Goal: Book appointment/travel/reservation

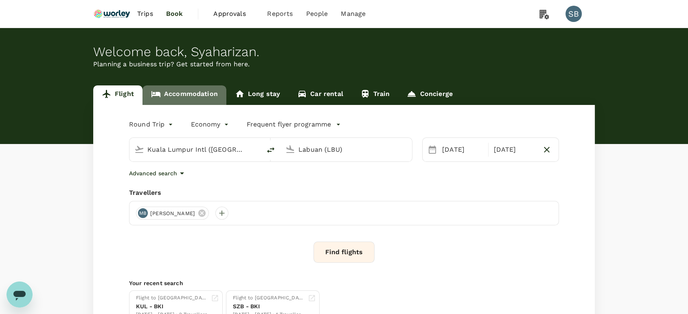
click at [190, 96] on link "Accommodation" at bounding box center [185, 96] width 84 height 20
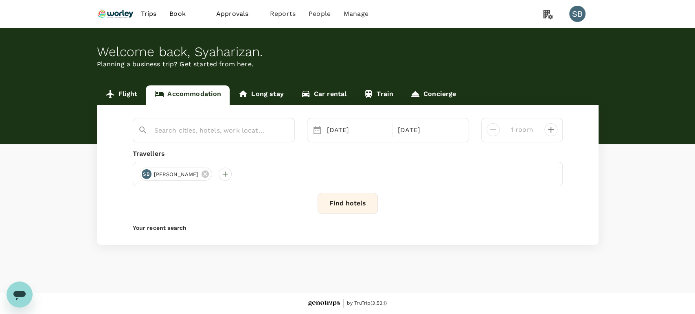
type input "[GEOGRAPHIC_DATA] ([GEOGRAPHIC_DATA]"
click at [281, 132] on icon "Clear" at bounding box center [284, 131] width 8 height 8
click at [250, 131] on input "text" at bounding box center [210, 130] width 112 height 13
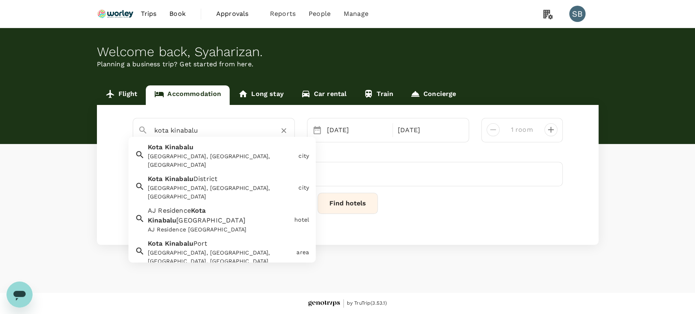
click at [246, 161] on div "[GEOGRAPHIC_DATA], [GEOGRAPHIC_DATA], [GEOGRAPHIC_DATA]" at bounding box center [221, 161] width 147 height 17
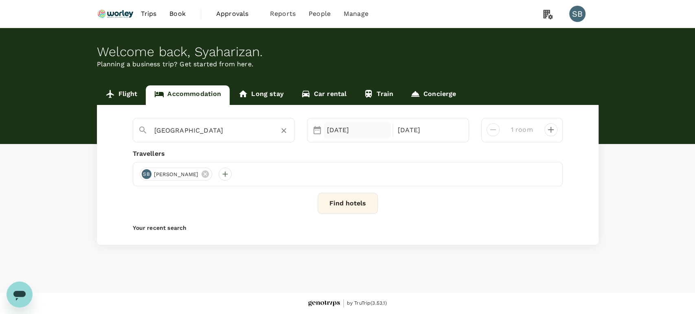
type input "[GEOGRAPHIC_DATA]"
click at [337, 136] on div "[DATE]" at bounding box center [358, 130] width 68 height 16
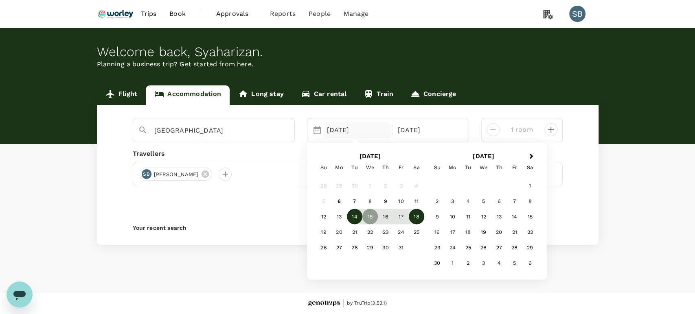
click at [357, 210] on div "14" at bounding box center [354, 216] width 15 height 15
drag, startPoint x: 353, startPoint y: 232, endPoint x: 352, endPoint y: 222, distance: 10.2
click at [352, 231] on div "21" at bounding box center [354, 231] width 15 height 15
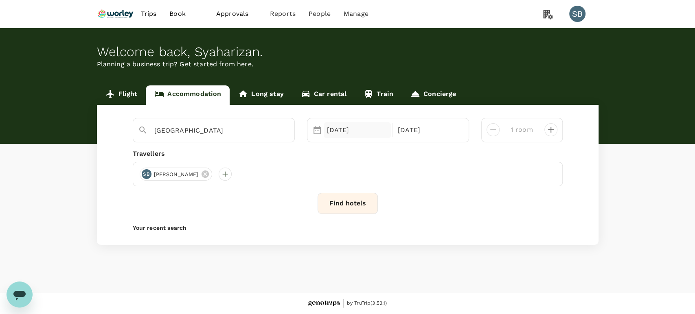
click at [348, 129] on div "[DATE]" at bounding box center [358, 130] width 68 height 16
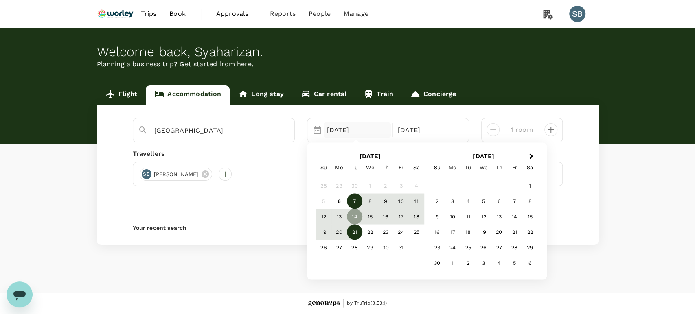
click at [355, 201] on div "7" at bounding box center [354, 200] width 15 height 15
click at [384, 200] on div "9" at bounding box center [385, 200] width 15 height 15
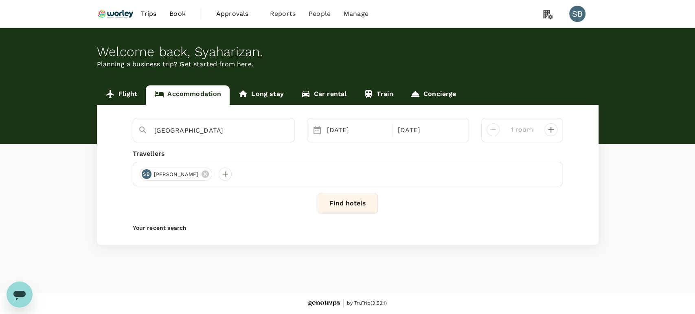
click at [209, 174] on icon at bounding box center [205, 174] width 7 height 7
click at [148, 175] on div at bounding box center [146, 174] width 13 height 13
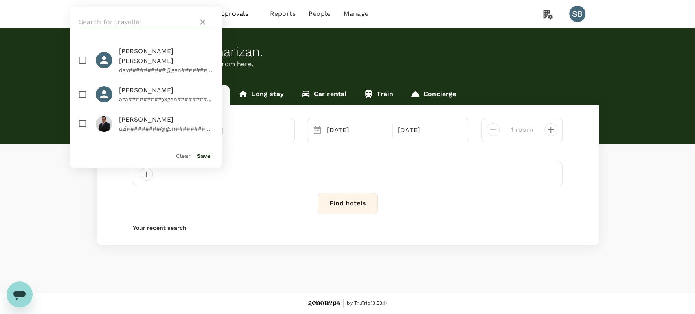
click at [127, 21] on input "text" at bounding box center [137, 21] width 116 height 13
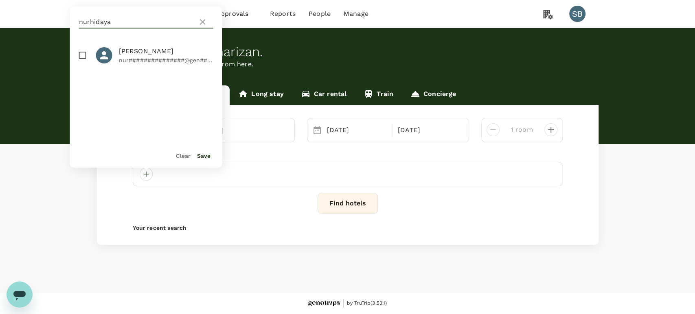
type input "nurhidaya"
click at [81, 58] on input "checkbox" at bounding box center [82, 55] width 17 height 17
checkbox input "true"
click at [119, 22] on input "nurhidaya" at bounding box center [137, 21] width 116 height 13
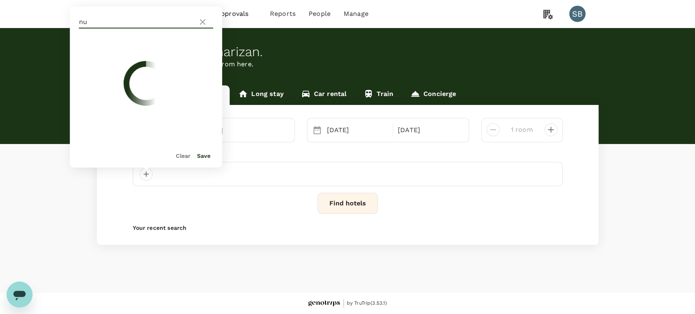
type input "n"
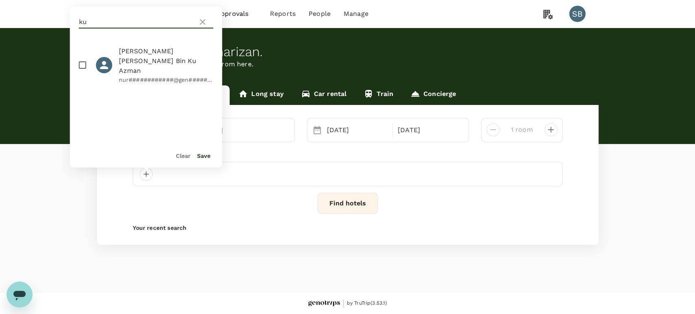
type input "ku"
click at [81, 60] on input "checkbox" at bounding box center [82, 65] width 17 height 17
checkbox input "true"
click at [201, 156] on button "Save" at bounding box center [203, 156] width 13 height 7
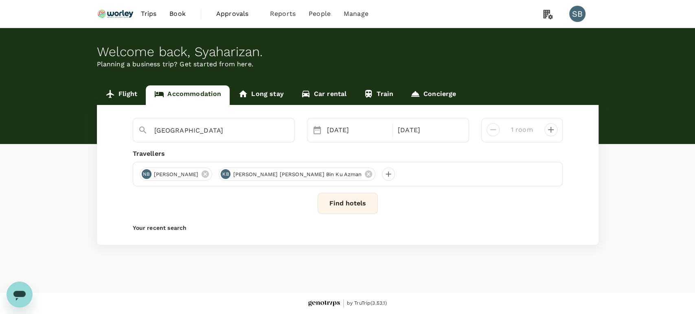
click at [351, 203] on button "Find hotels" at bounding box center [348, 203] width 60 height 21
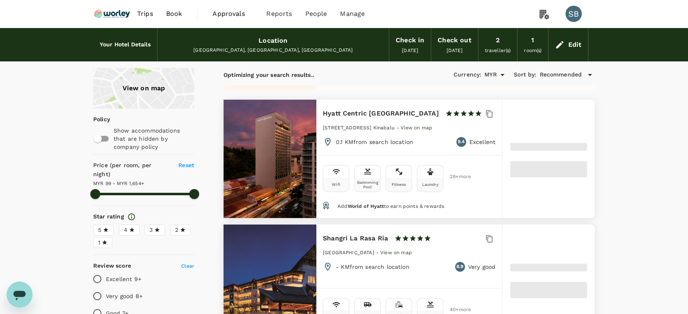
type input "1652.98"
type input "68.98"
click at [152, 226] on span "3" at bounding box center [150, 230] width 3 height 9
click at [0, 0] on input "3" at bounding box center [0, 0] width 0 height 0
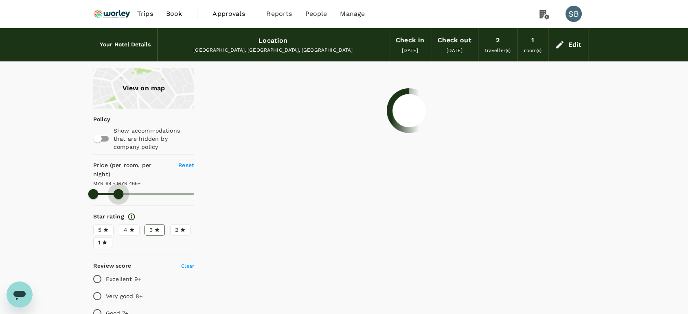
drag, startPoint x: 192, startPoint y: 181, endPoint x: 118, endPoint y: 185, distance: 73.8
click at [118, 189] on span at bounding box center [119, 194] width 10 height 10
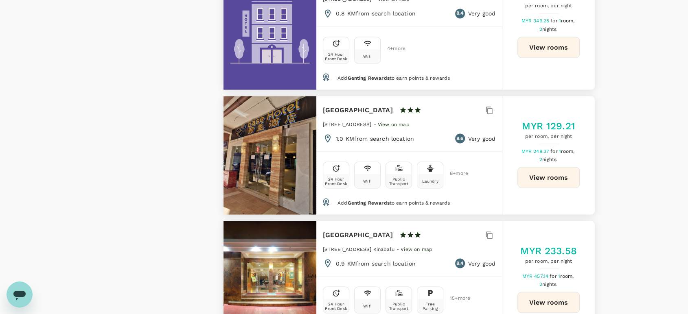
scroll to position [1538, 0]
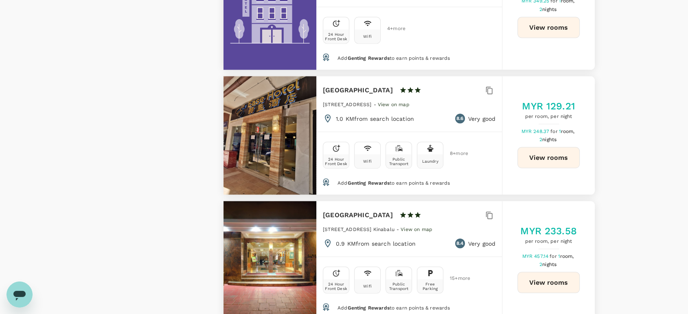
drag, startPoint x: 421, startPoint y: 178, endPoint x: 322, endPoint y: 181, distance: 99.0
click at [322, 201] on div "Hotel [GEOGRAPHIC_DATA] 1 Star 2 Stars 3 Stars 4 Stars 5 Stars 75, [GEOGRAPHIC_…" at bounding box center [409, 228] width 186 height 55
copy h6 "[GEOGRAPHIC_DATA]"
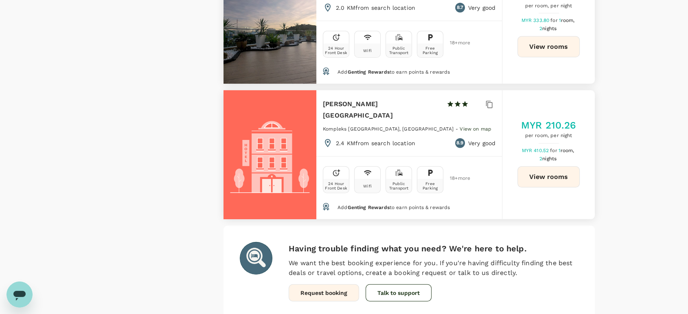
scroll to position [2410, 0]
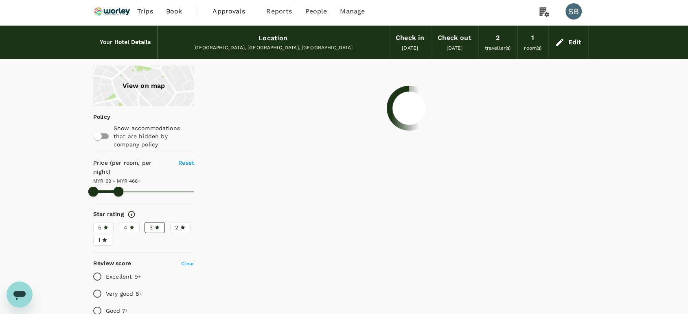
scroll to position [0, 0]
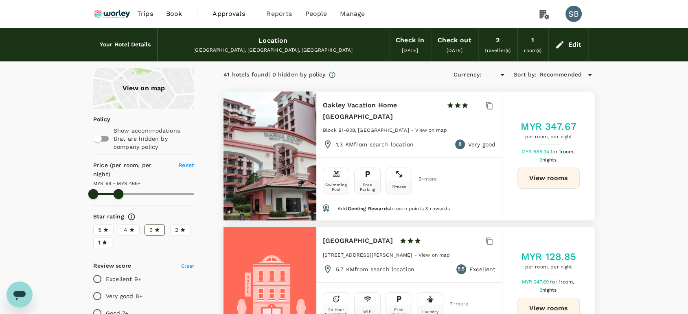
type input "465.98"
type input "MYR"
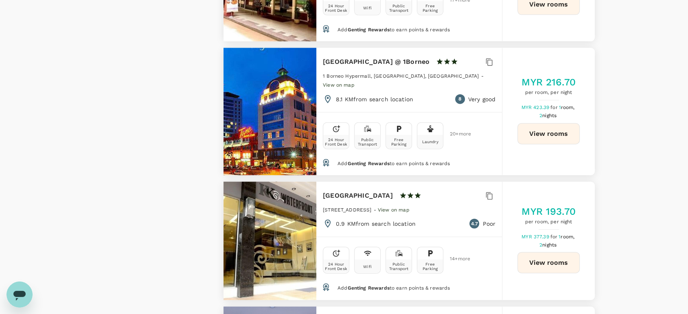
scroll to position [1855, 0]
drag, startPoint x: 391, startPoint y: 169, endPoint x: 329, endPoint y: 170, distance: 61.9
click at [324, 190] on div "KK Waterfront Hotel 1 Star 2 Stars 3 Stars 4 Stars 5 Stars" at bounding box center [379, 195] width 113 height 11
copy h6 "[GEOGRAPHIC_DATA]"
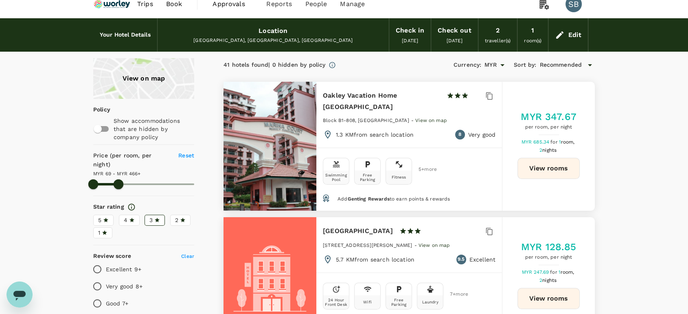
scroll to position [0, 0]
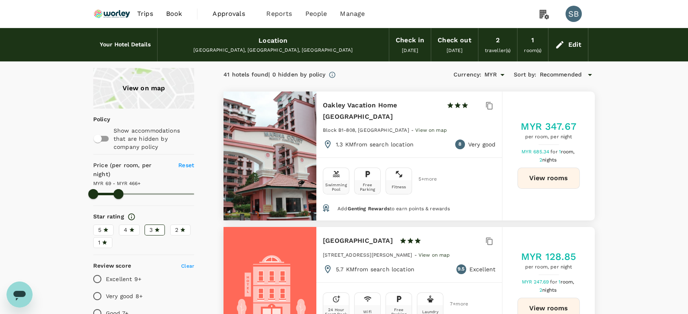
click at [120, 12] on img at bounding box center [111, 14] width 37 height 18
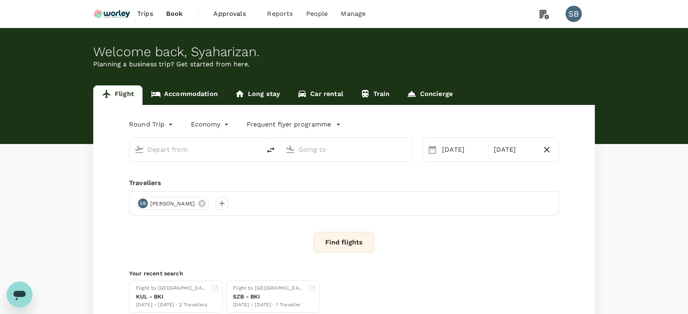
type input "Kuala Lumpur Intl ([GEOGRAPHIC_DATA])"
type input "Labuan (LBU)"
type input "Kuala Lumpur Intl ([GEOGRAPHIC_DATA])"
type input "Labuan (LBU)"
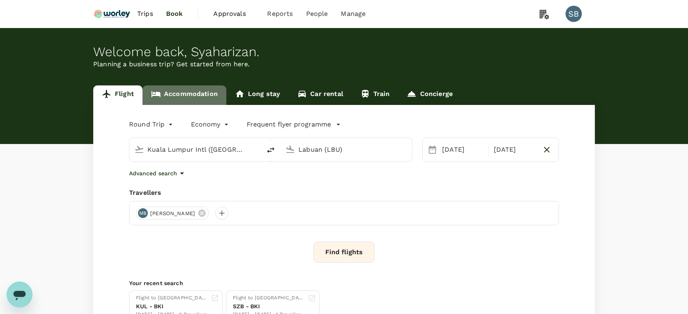
click at [193, 95] on link "Accommodation" at bounding box center [185, 96] width 84 height 20
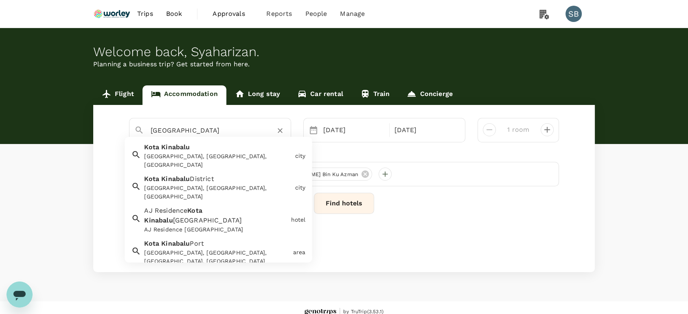
click at [228, 131] on input "[GEOGRAPHIC_DATA]" at bounding box center [207, 130] width 112 height 13
click at [281, 130] on icon "Clear" at bounding box center [280, 131] width 8 height 8
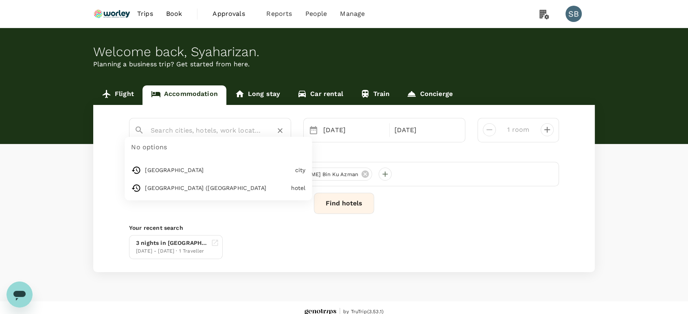
click at [208, 127] on input "text" at bounding box center [207, 130] width 112 height 13
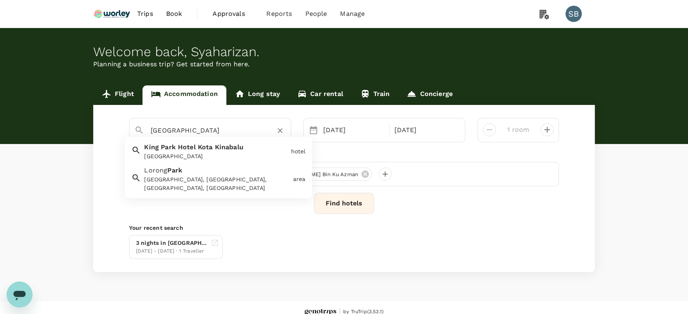
click at [258, 158] on div "[GEOGRAPHIC_DATA]" at bounding box center [215, 157] width 143 height 9
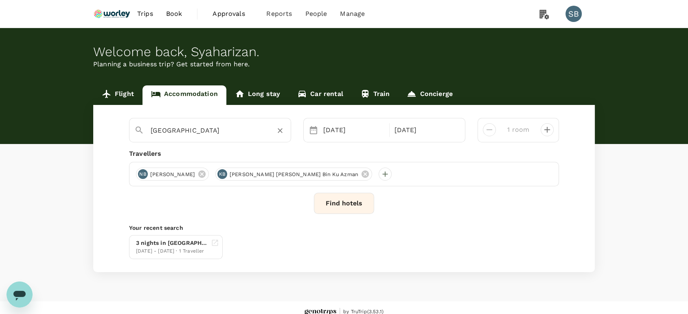
type input "[GEOGRAPHIC_DATA]"
click at [338, 199] on button "Find hotels" at bounding box center [344, 203] width 60 height 21
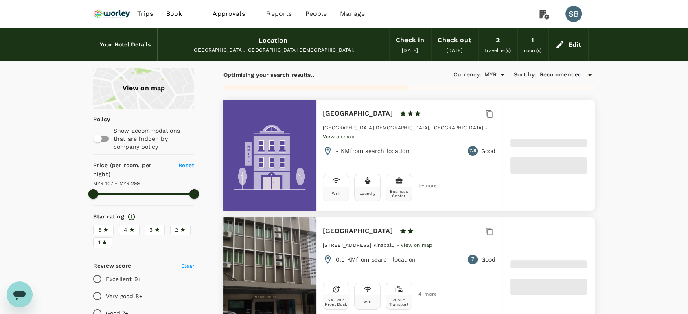
type input "298.26"
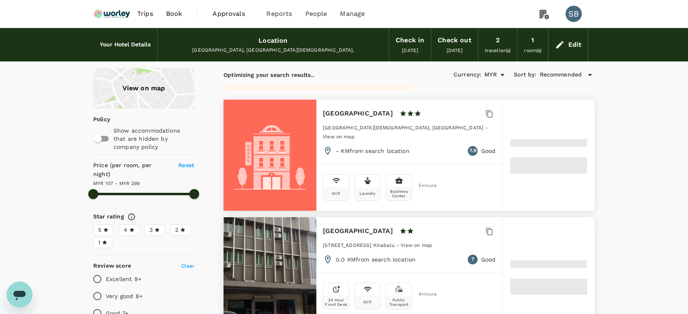
type input "106.81"
type input "298.81"
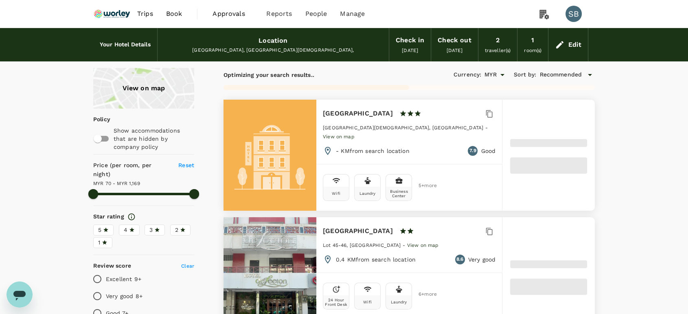
type input "69.81"
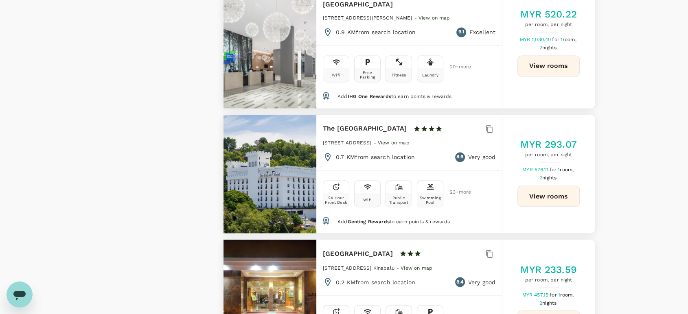
scroll to position [1402, 0]
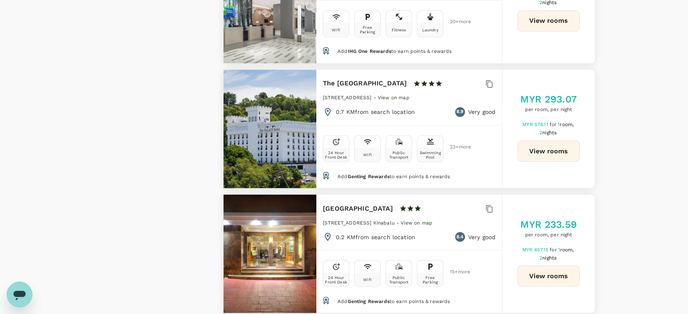
click at [555, 265] on button "View rooms" at bounding box center [548, 275] width 62 height 21
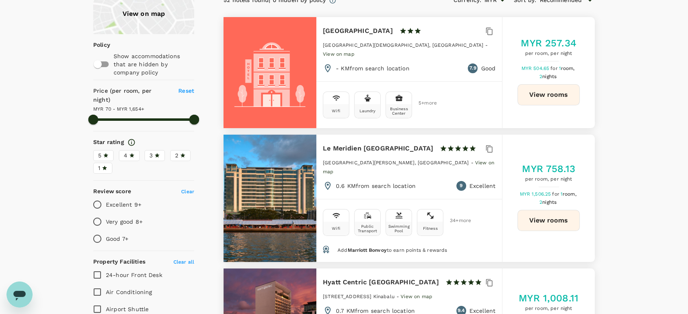
scroll to position [0, 0]
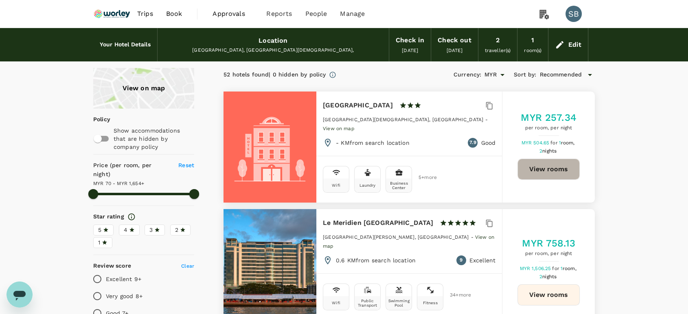
click at [556, 163] on button "View rooms" at bounding box center [548, 169] width 62 height 21
type input "1652.98"
type input "68.98"
type input "1652.98"
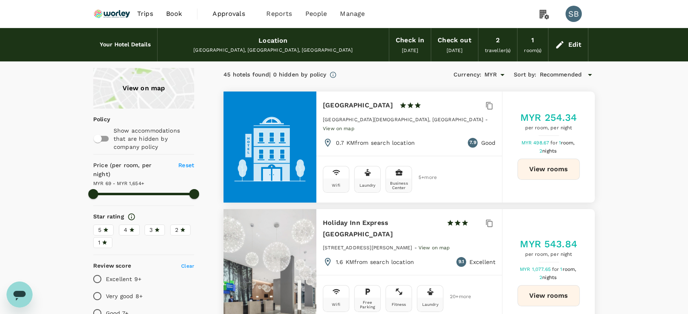
click at [571, 45] on div "Edit" at bounding box center [574, 44] width 13 height 11
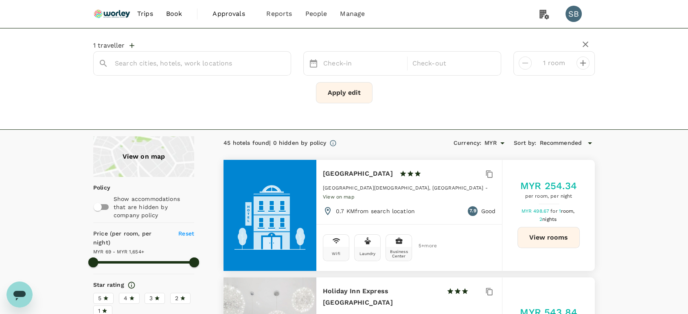
type input "[GEOGRAPHIC_DATA]"
click at [279, 62] on icon "Clear" at bounding box center [280, 63] width 5 height 5
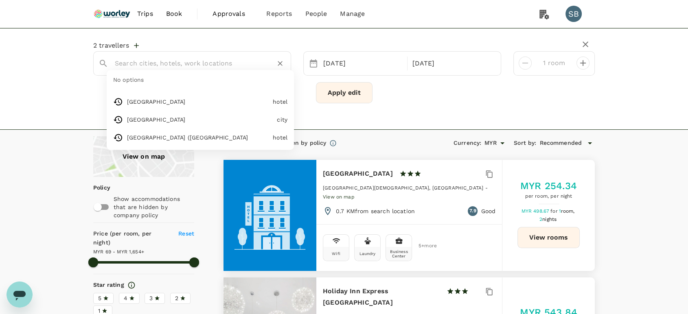
click at [206, 63] on input "text" at bounding box center [189, 63] width 148 height 13
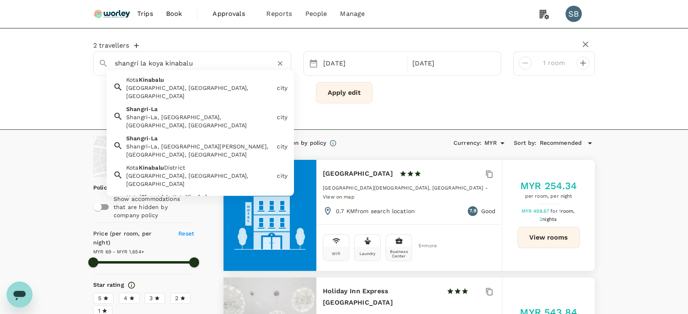
click at [193, 194] on span "Kinabalu" at bounding box center [197, 197] width 25 height 7
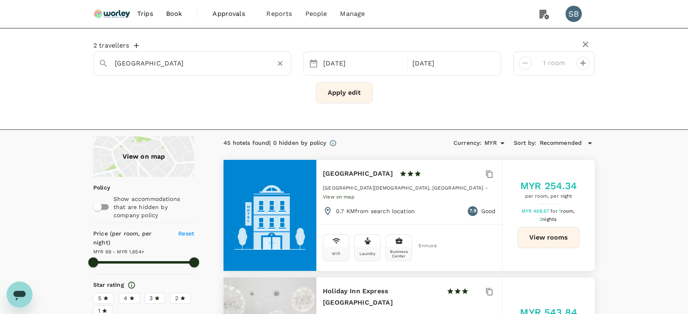
type input "[GEOGRAPHIC_DATA]"
click at [333, 92] on button "Apply edit" at bounding box center [344, 92] width 57 height 21
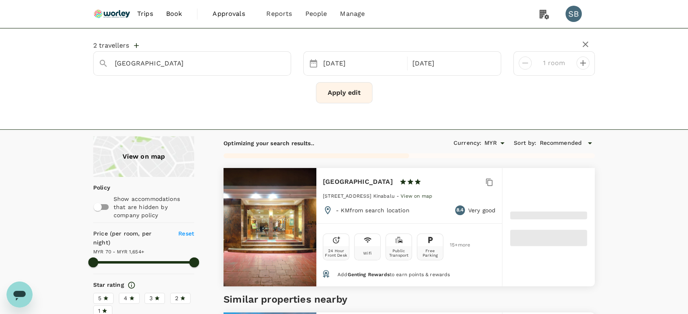
type input "1652.8"
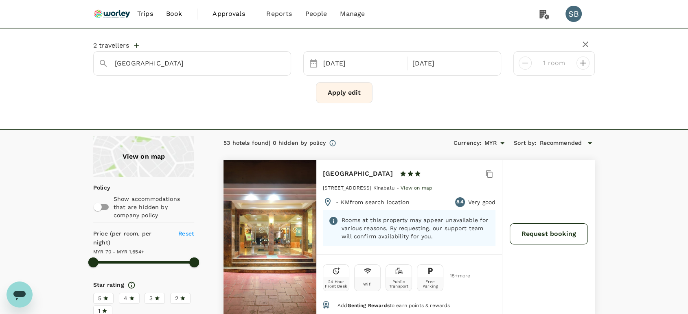
click at [544, 237] on button "Request booking" at bounding box center [549, 234] width 78 height 21
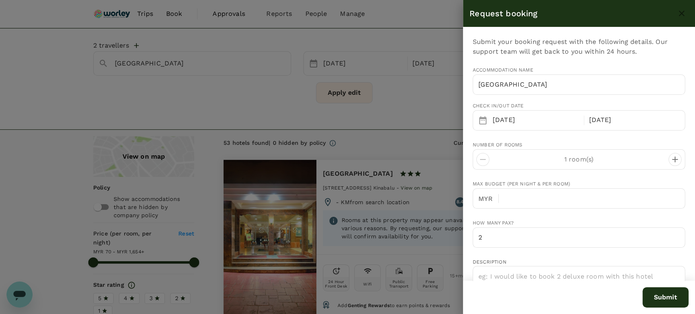
type input "60"
type input "132278410"
type input "[EMAIL_ADDRESS][DOMAIN_NAME]"
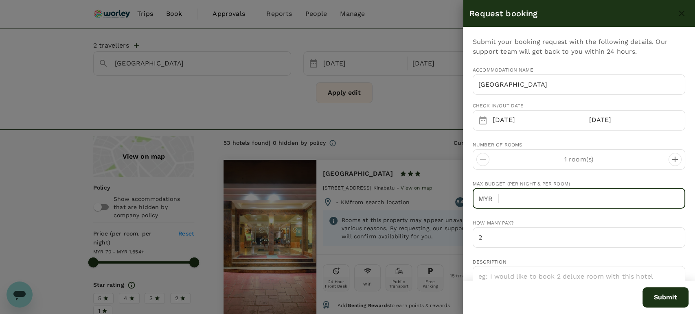
click at [520, 196] on input "text" at bounding box center [595, 199] width 180 height 20
type input "100"
drag, startPoint x: 547, startPoint y: 276, endPoint x: 550, endPoint y: 267, distance: 9.7
click at [546, 276] on textarea at bounding box center [579, 299] width 213 height 67
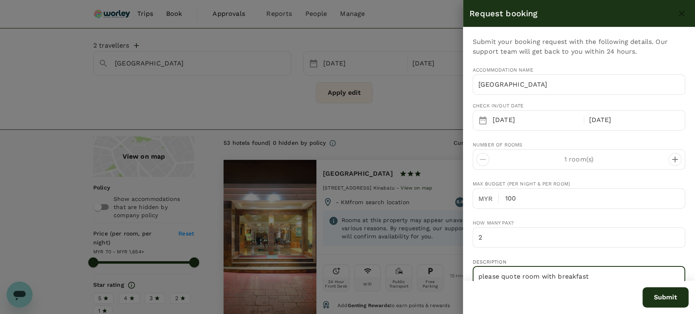
type textarea "please quote room with breakfast"
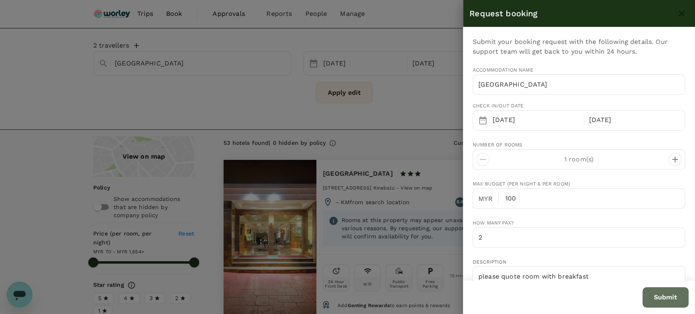
click at [665, 298] on button "Submit" at bounding box center [665, 297] width 46 height 20
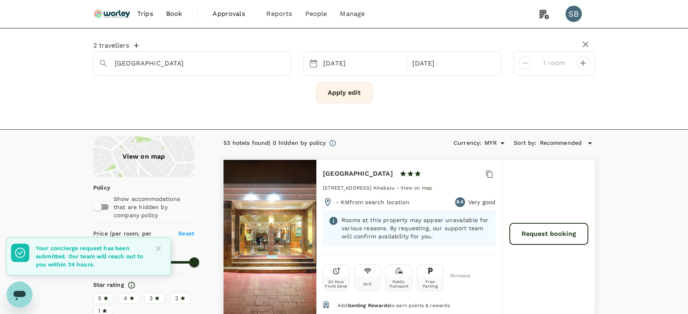
click at [110, 16] on img at bounding box center [111, 14] width 37 height 18
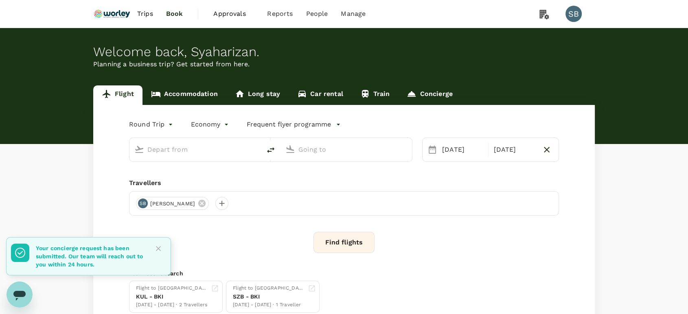
type input "Kuala Lumpur Intl ([GEOGRAPHIC_DATA])"
type input "Labuan (LBU)"
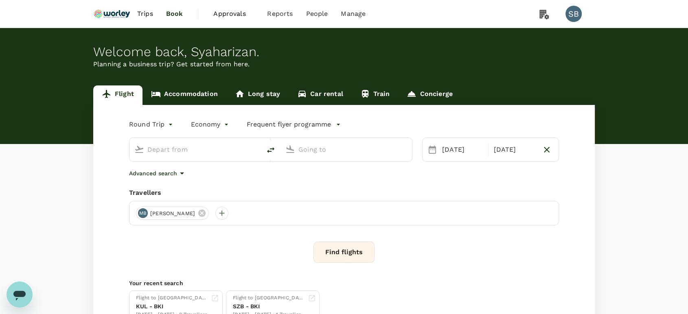
type input "Kuala Lumpur Intl ([GEOGRAPHIC_DATA])"
type input "Labuan (LBU)"
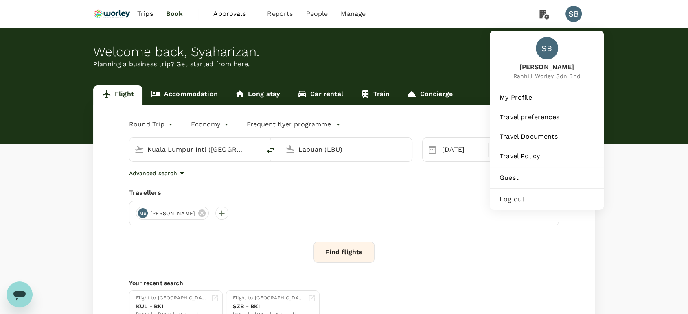
click at [524, 198] on span "Log out" at bounding box center [547, 200] width 94 height 10
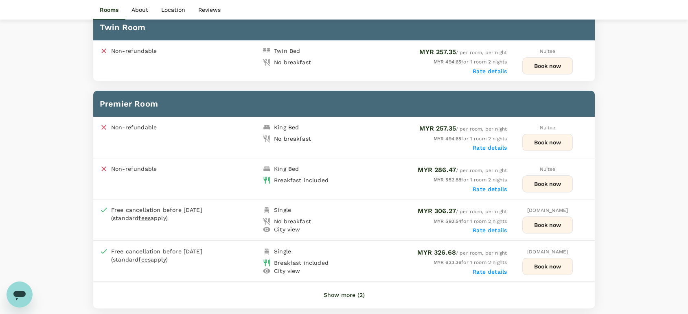
scroll to position [407, 0]
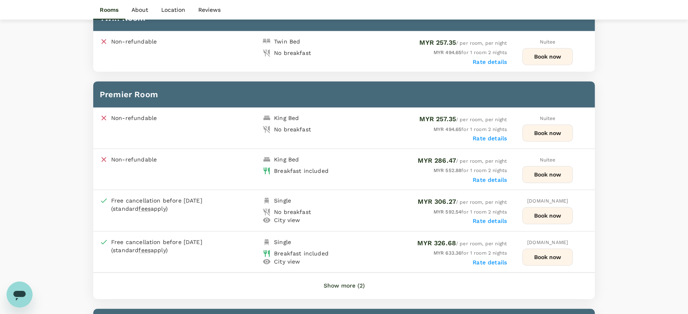
click at [537, 178] on button "Book now" at bounding box center [547, 174] width 50 height 17
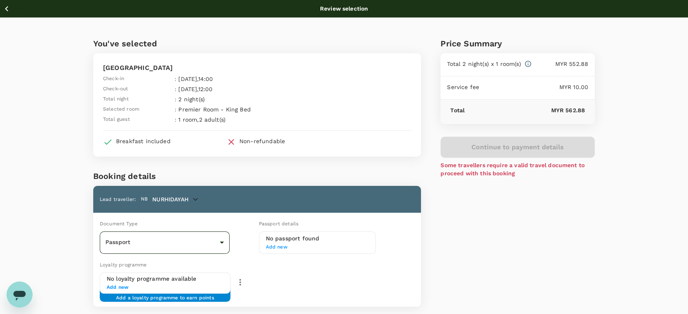
click at [186, 237] on body "Back to hotel details Review selection You've selected King Park Hotel Kota Kin…" at bounding box center [344, 221] width 688 height 443
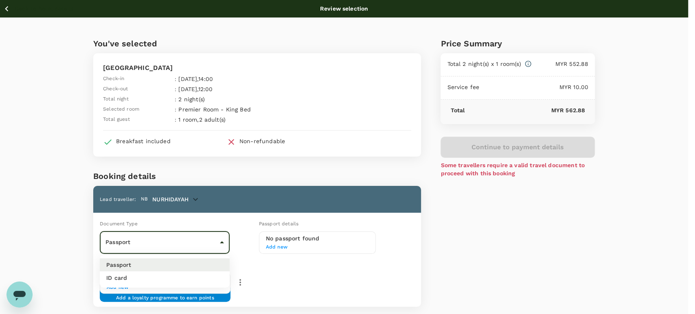
click at [175, 278] on li "ID card" at bounding box center [165, 278] width 130 height 13
type input "Id card"
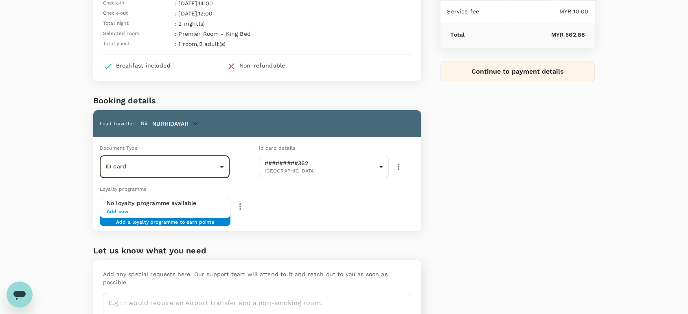
scroll to position [27, 0]
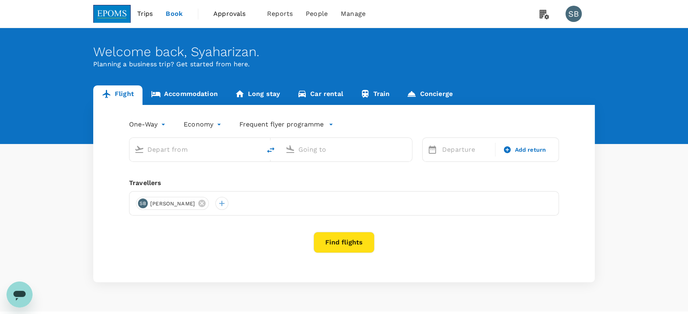
type input "Kota Kinabalu Intl (BKI)"
type input "Kuala Lumpur Intl (KUL)"
